Goal: Task Accomplishment & Management: Manage account settings

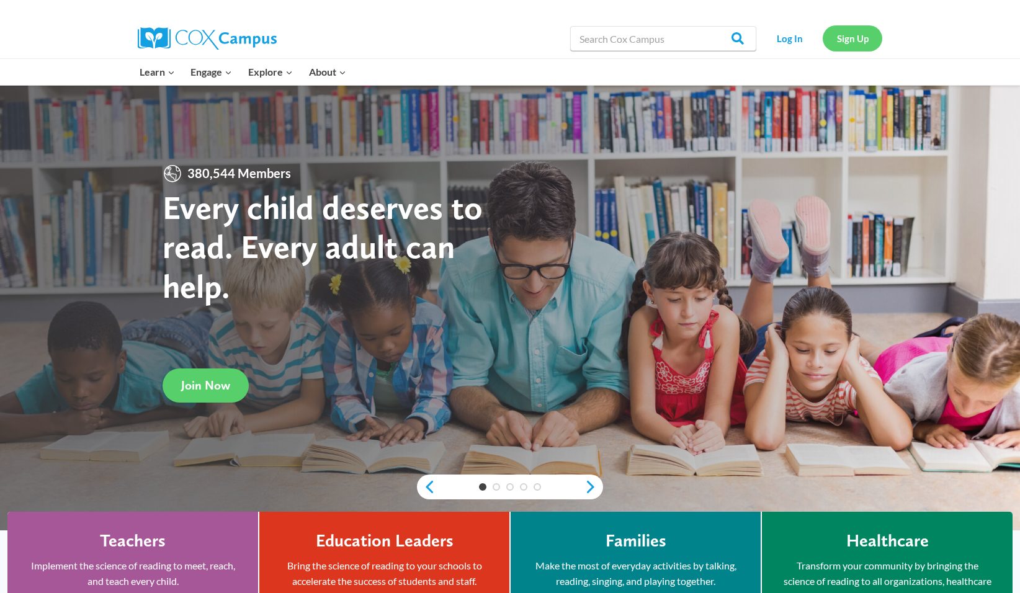
click at [850, 37] on link "Sign Up" at bounding box center [853, 37] width 60 height 25
click at [791, 39] on link "Log In" at bounding box center [790, 37] width 54 height 25
